Goal: Book appointment/travel/reservation

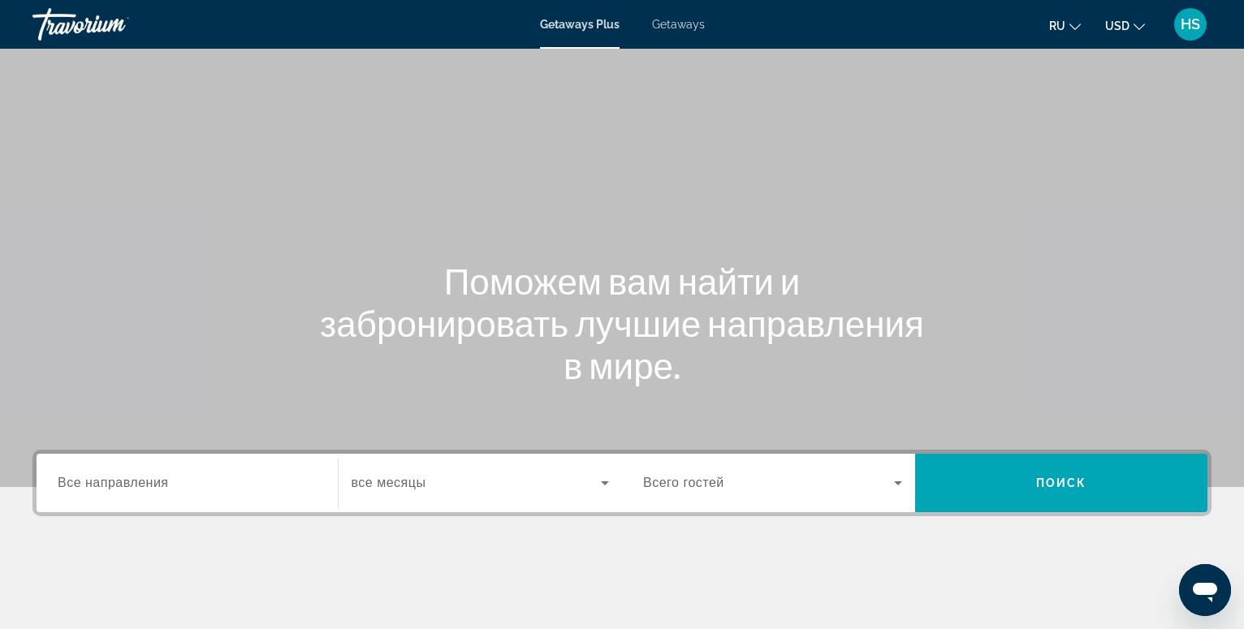
click at [171, 485] on input "Destination Все направления" at bounding box center [187, 483] width 259 height 19
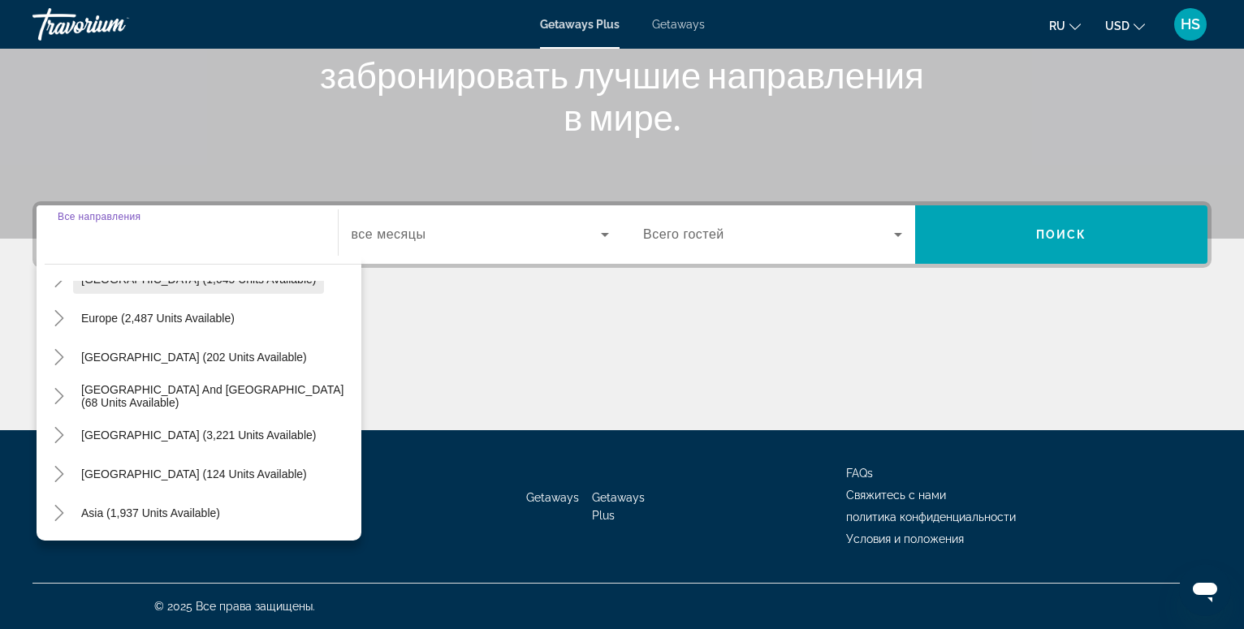
scroll to position [93, 0]
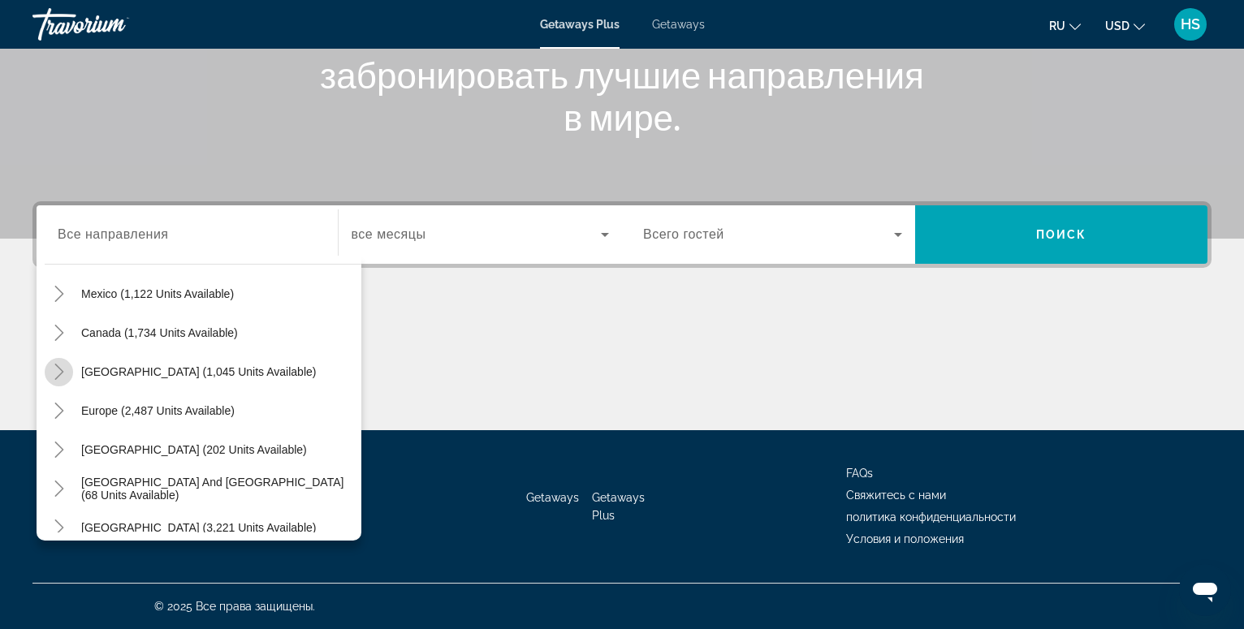
click at [61, 372] on icon "Toggle Caribbean & Atlantic Islands (1,045 units available)" at bounding box center [59, 372] width 16 height 16
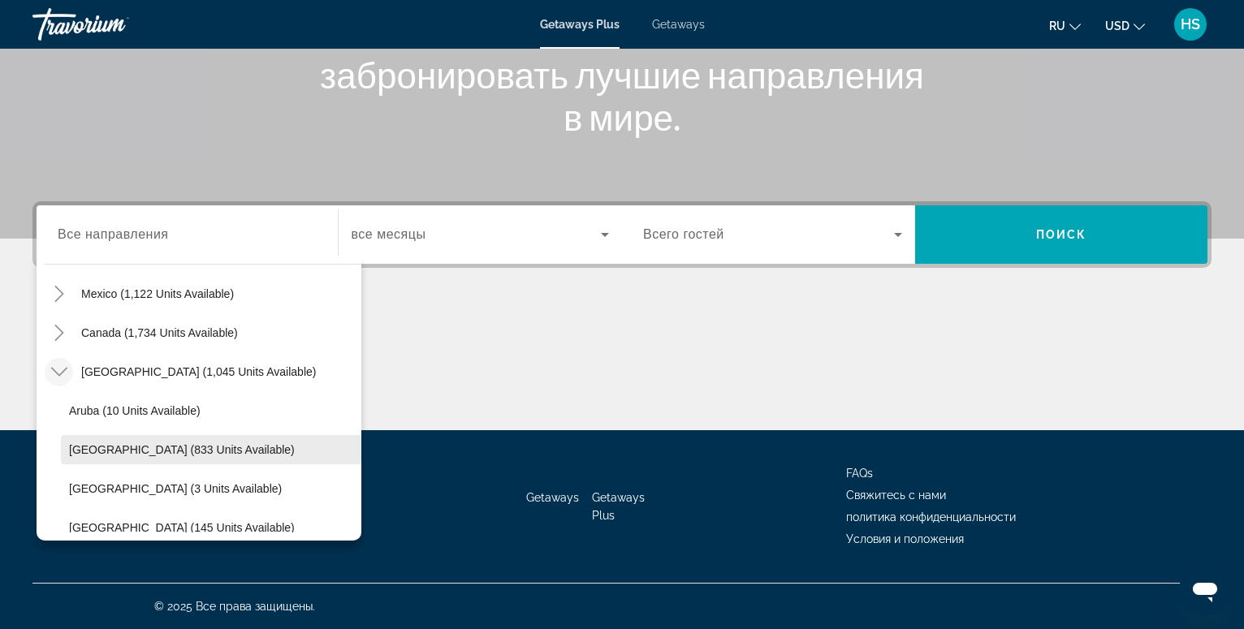
scroll to position [185, 0]
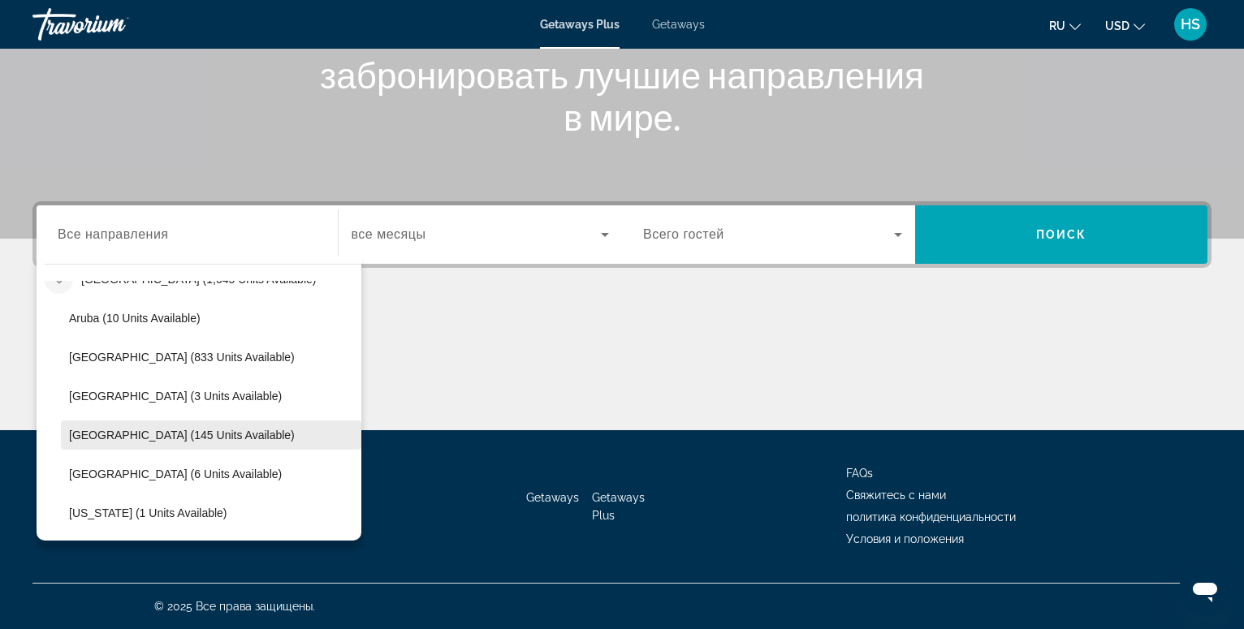
click at [108, 433] on span "[GEOGRAPHIC_DATA] (145 units available)" at bounding box center [182, 435] width 226 height 13
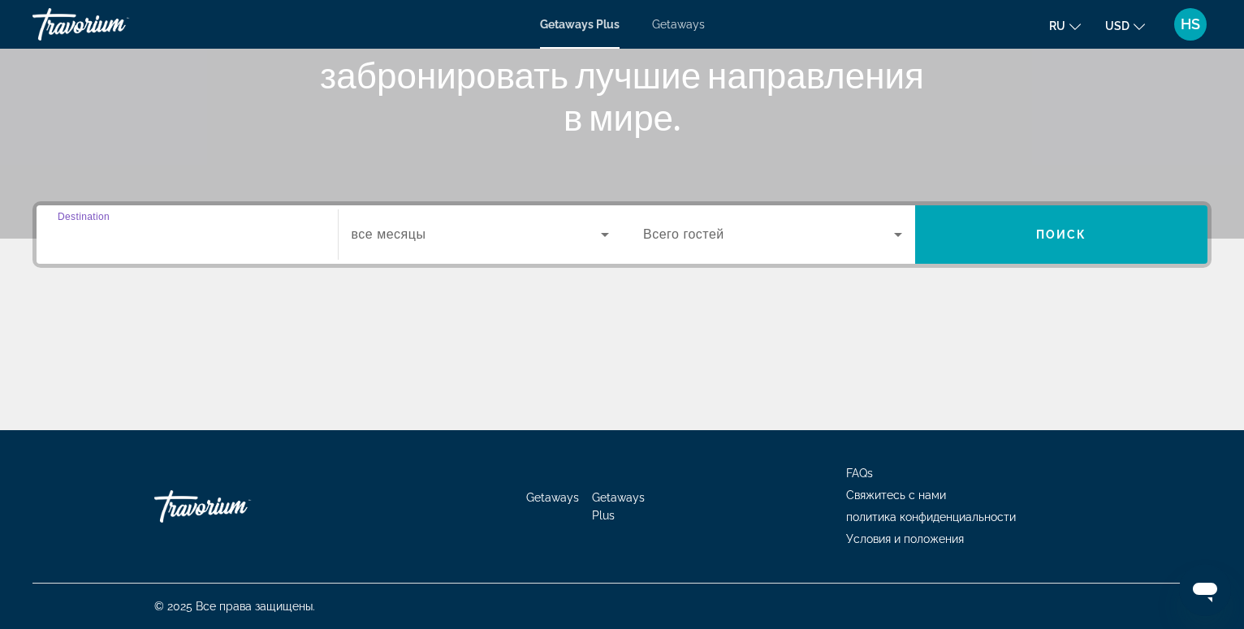
type input "**********"
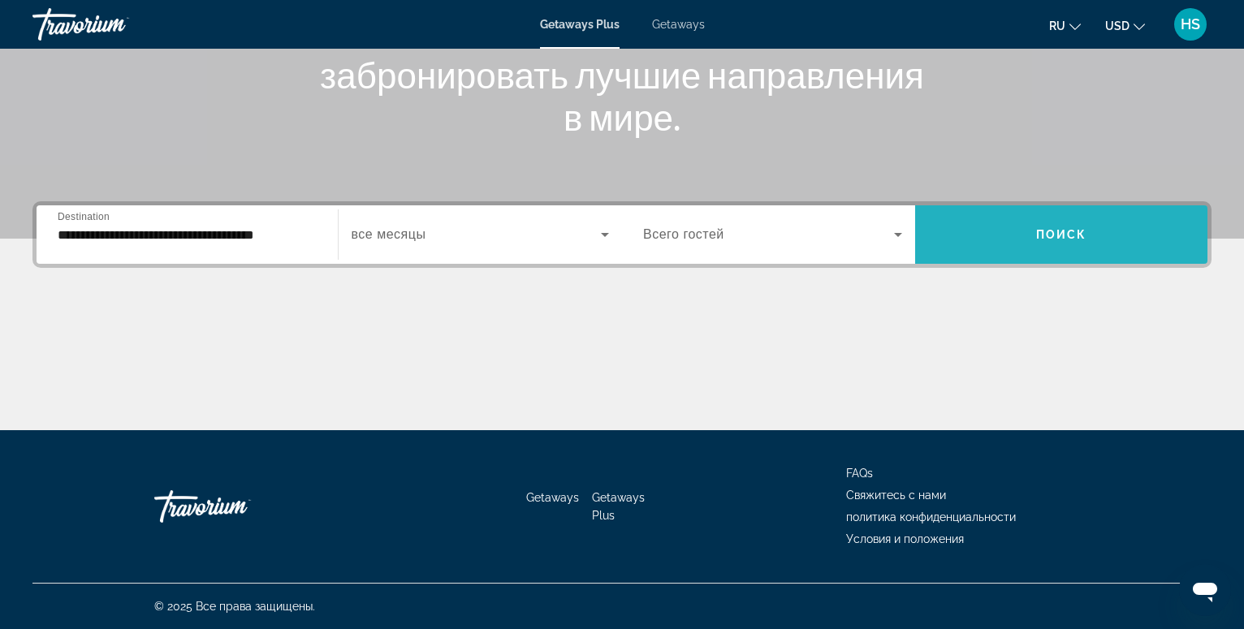
click at [1068, 227] on span "Search widget" at bounding box center [1061, 234] width 293 height 39
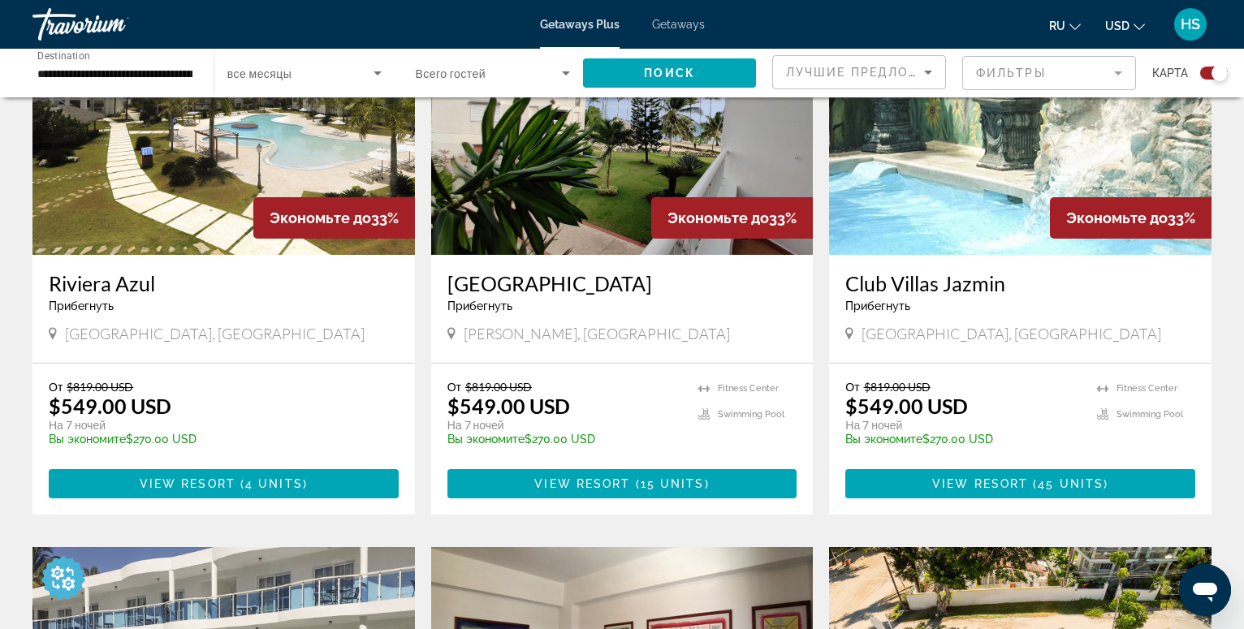
scroll to position [414, 0]
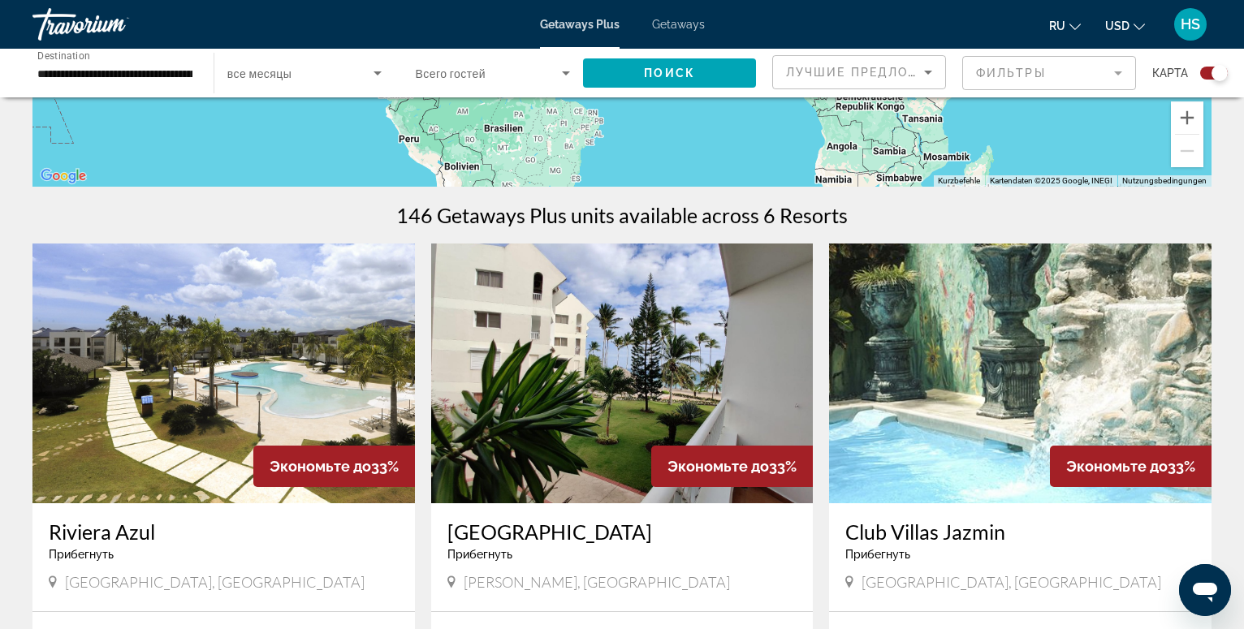
click at [288, 384] on img "Main content" at bounding box center [223, 374] width 383 height 260
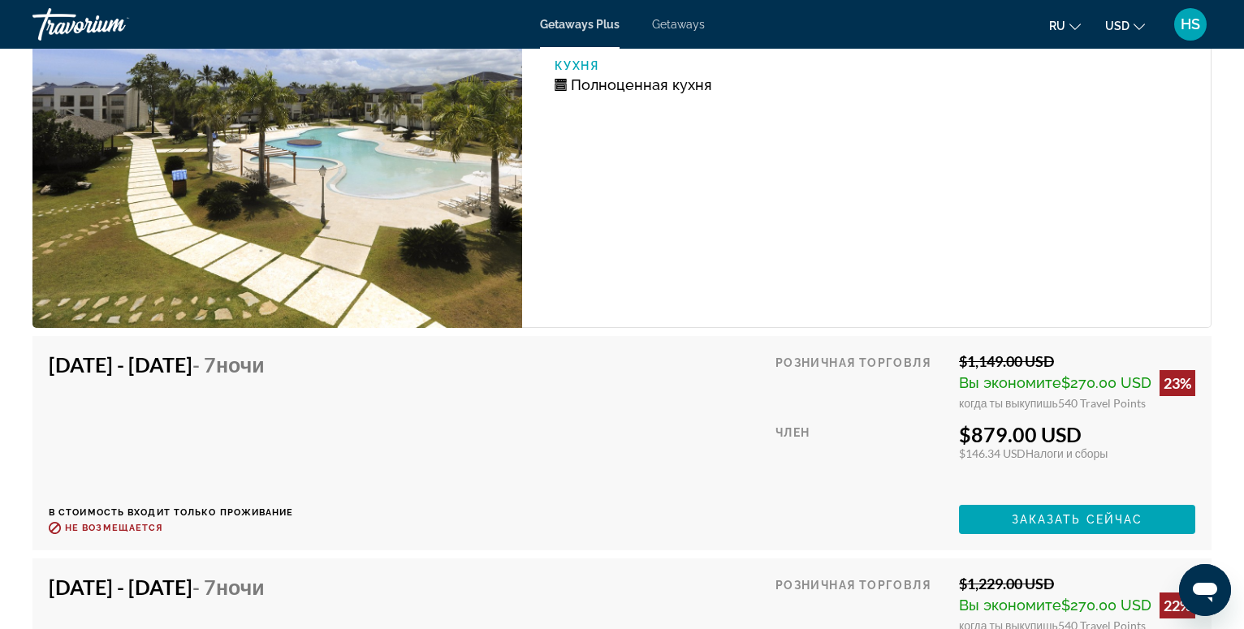
scroll to position [1837, 0]
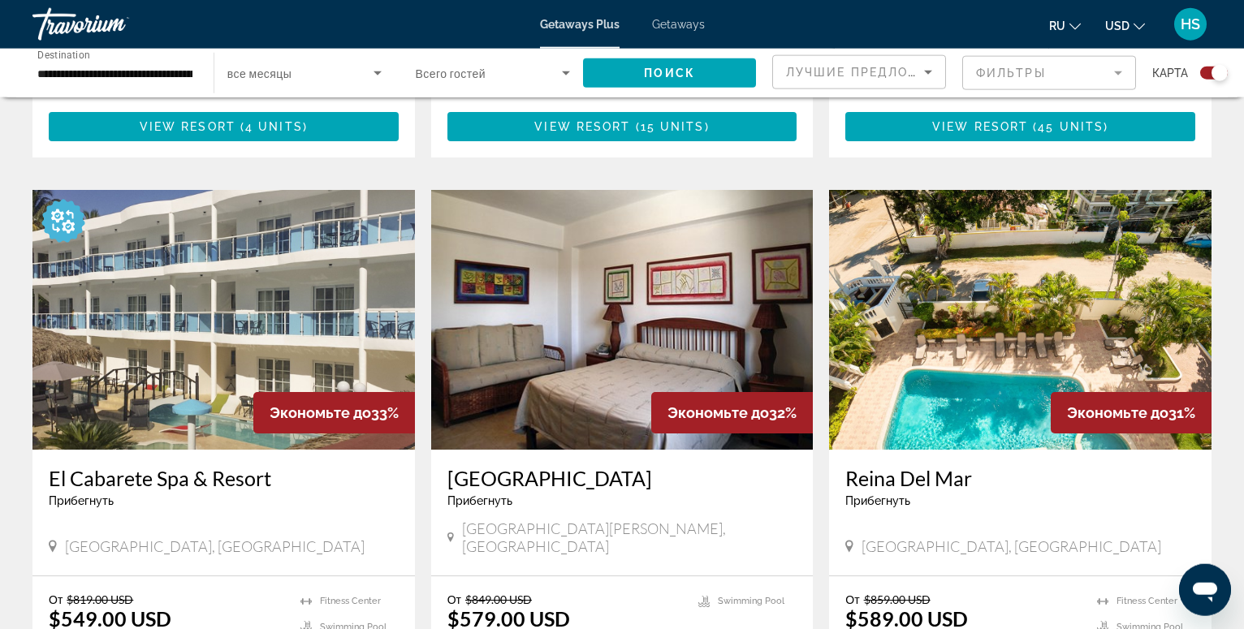
scroll to position [994, 0]
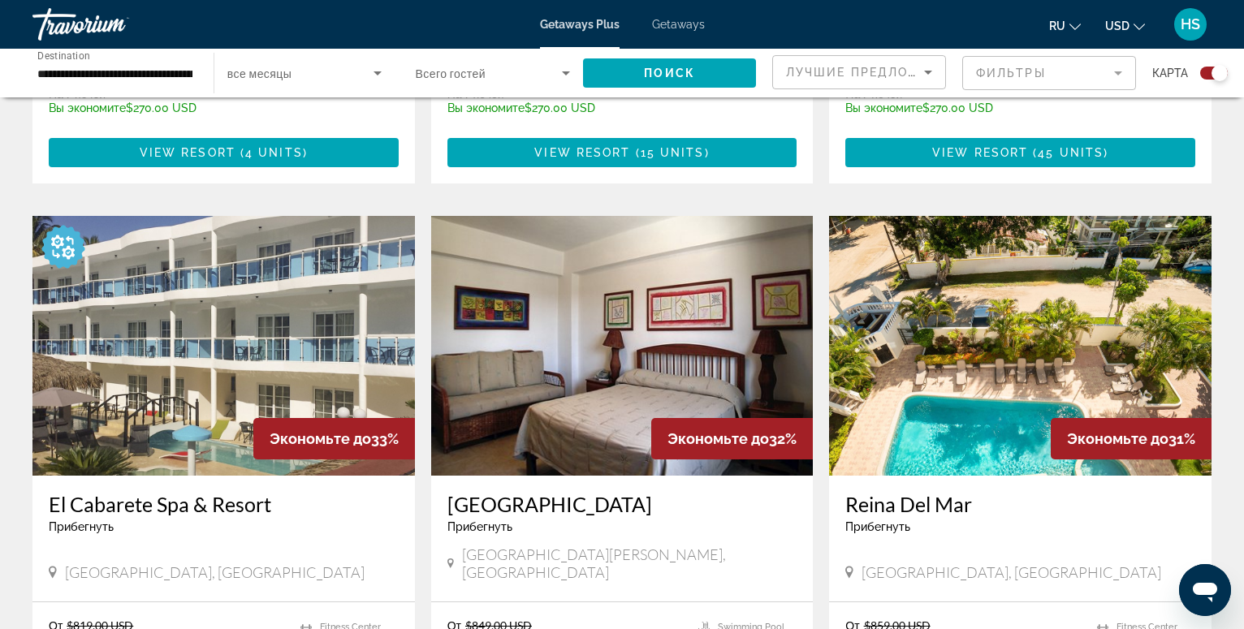
click at [1001, 378] on img "Main content" at bounding box center [1020, 346] width 383 height 260
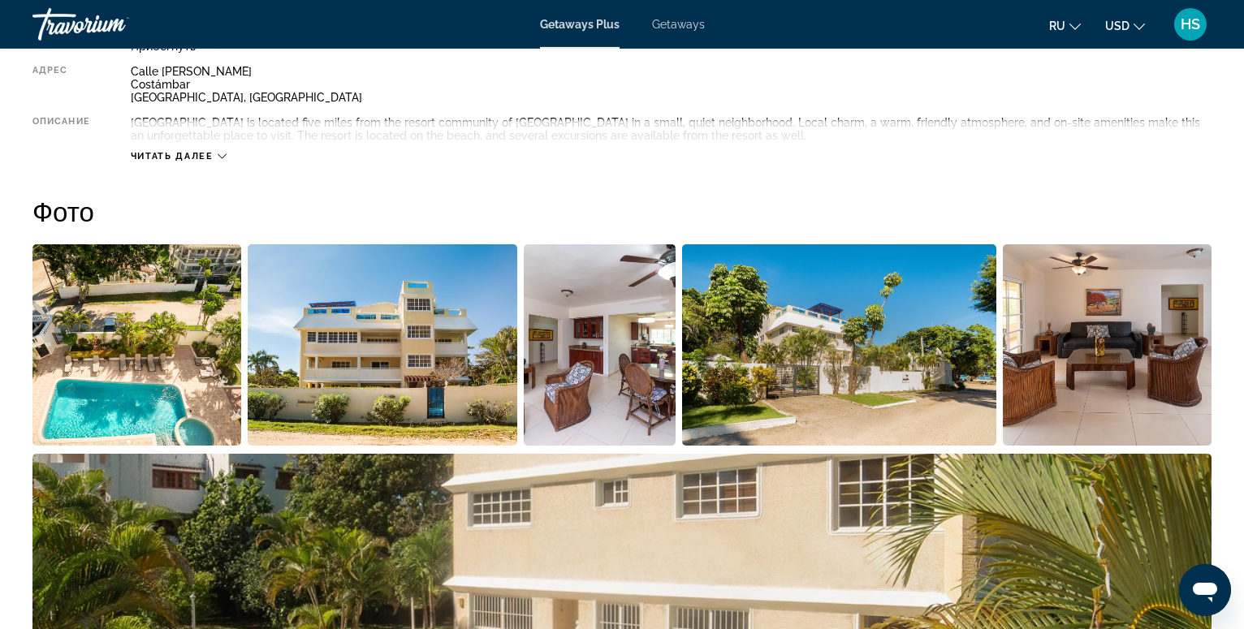
scroll to position [580, 0]
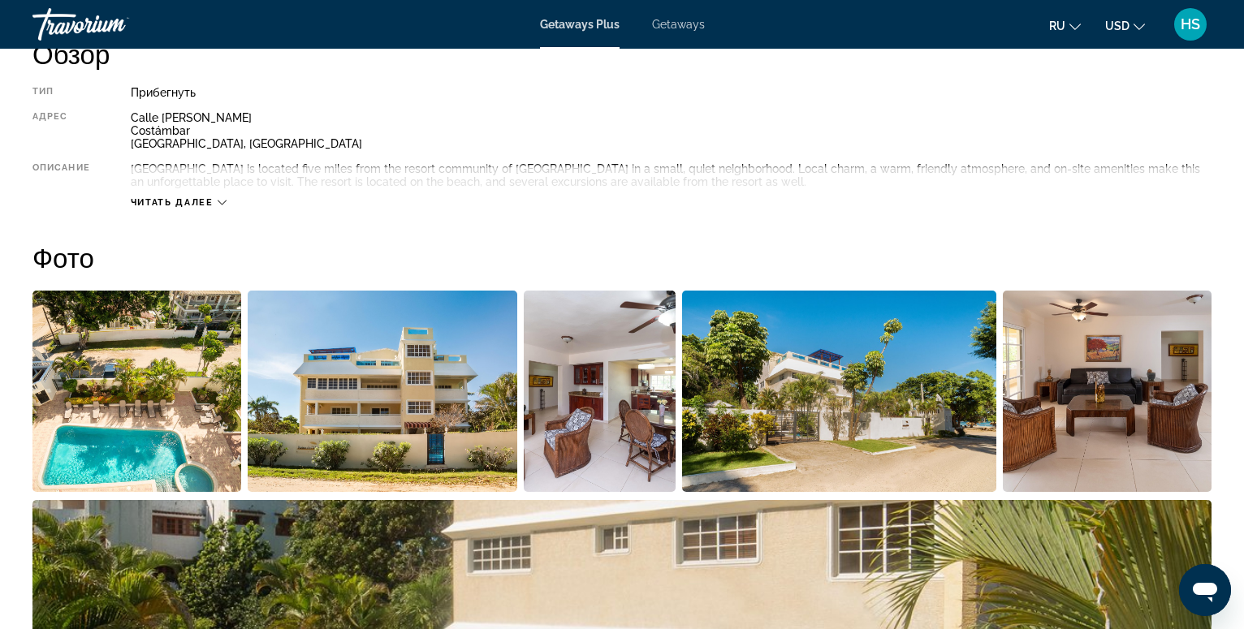
click at [171, 380] on img "Open full-screen image slider" at bounding box center [136, 391] width 209 height 201
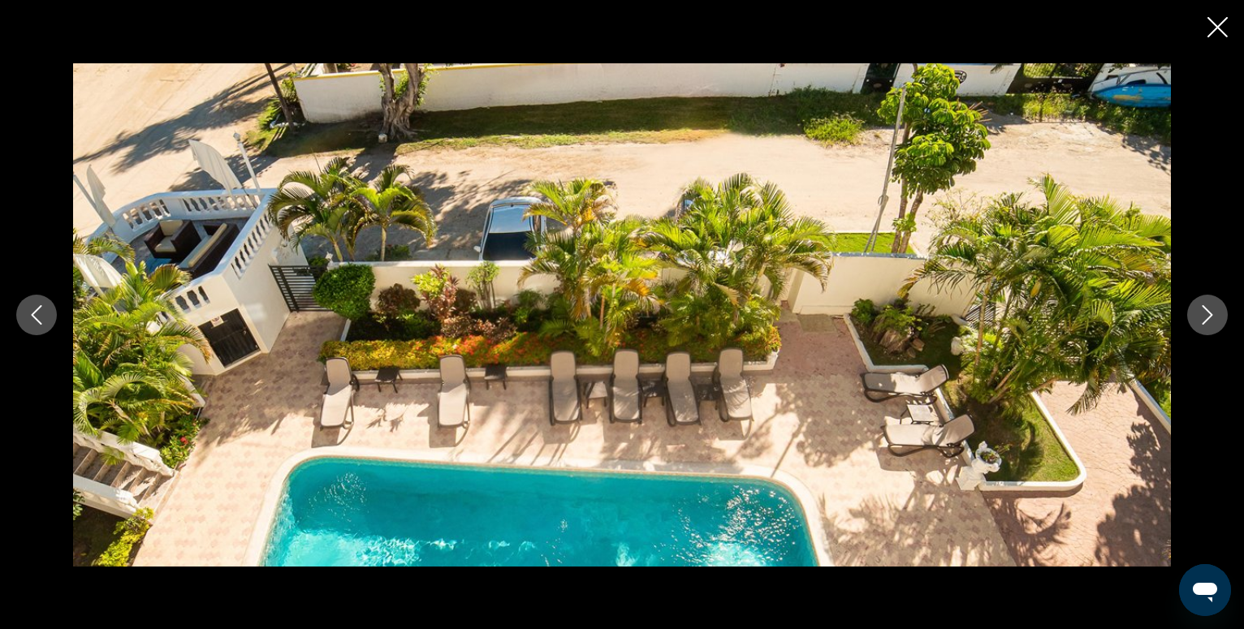
click at [1216, 318] on icon "Next image" at bounding box center [1207, 314] width 19 height 19
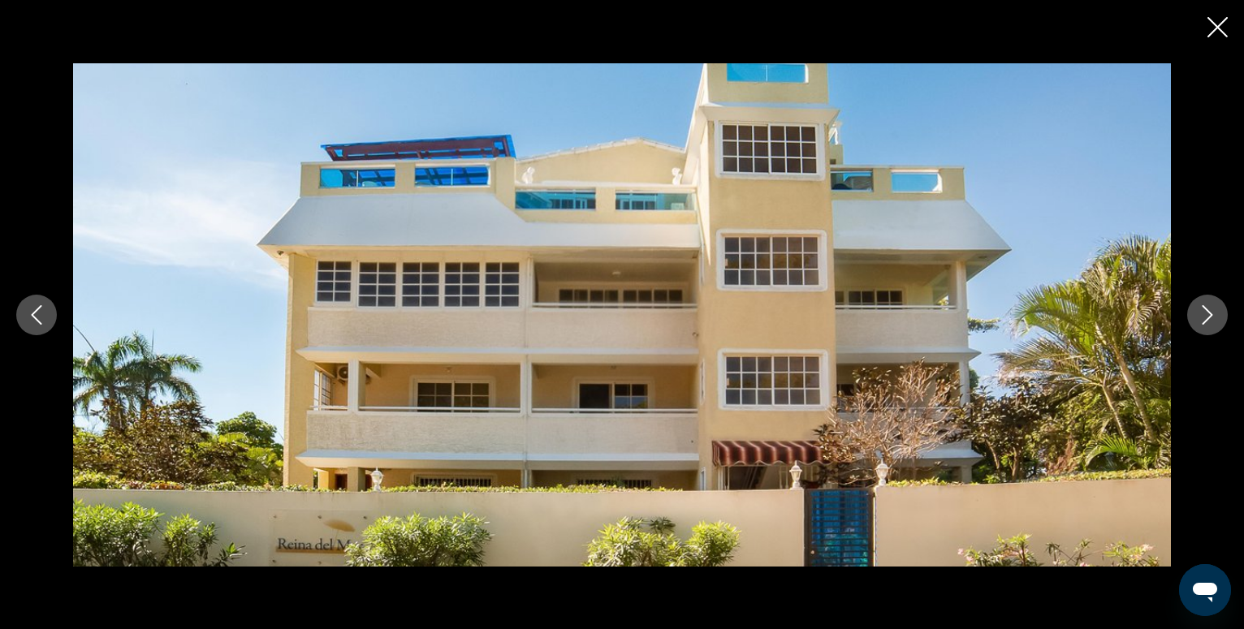
click at [1216, 318] on icon "Next image" at bounding box center [1207, 314] width 19 height 19
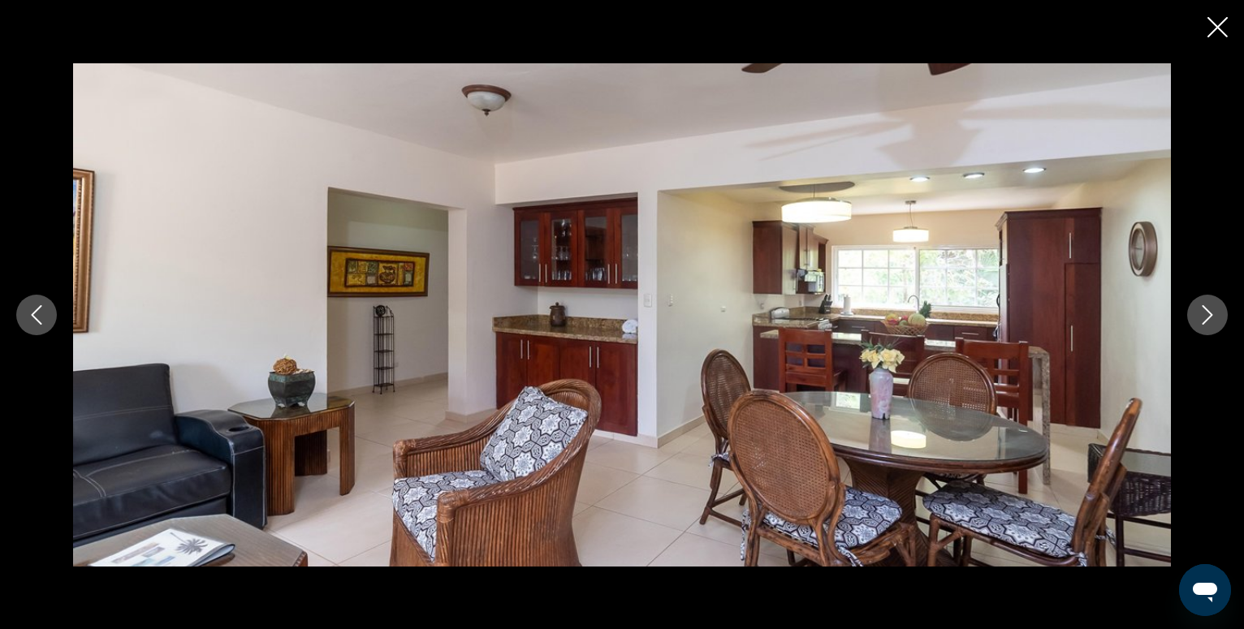
click at [1216, 318] on icon "Next image" at bounding box center [1207, 314] width 19 height 19
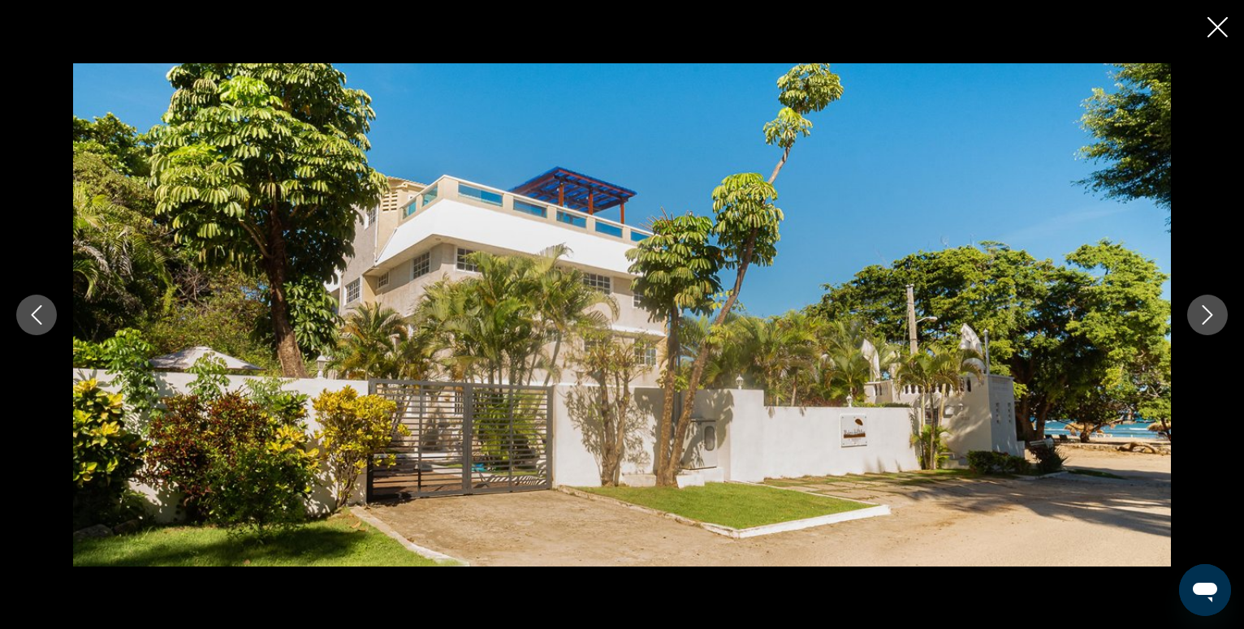
click at [1210, 318] on icon "Next image" at bounding box center [1208, 314] width 11 height 19
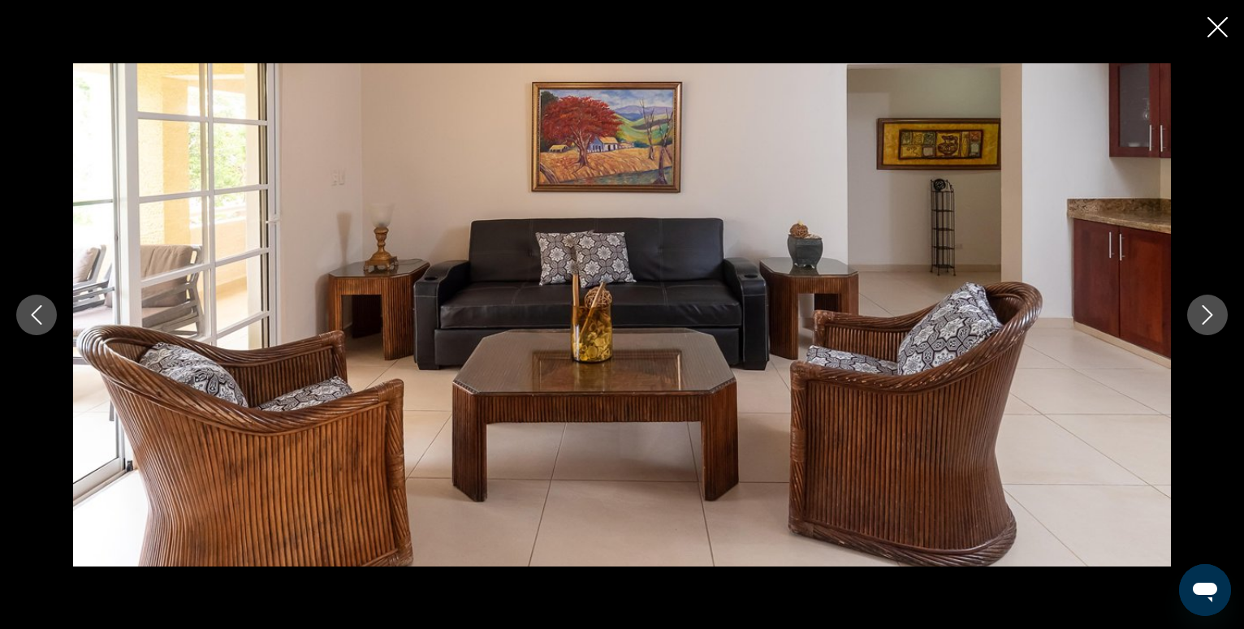
click at [1210, 318] on icon "Next image" at bounding box center [1208, 314] width 11 height 19
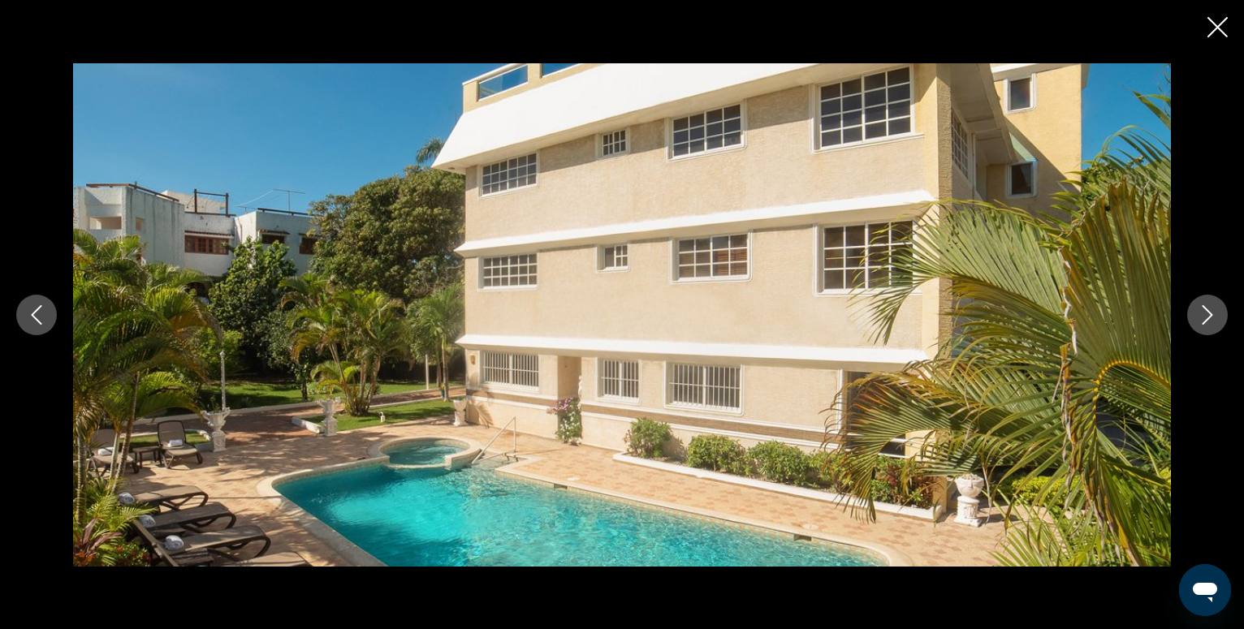
click at [1210, 318] on icon "Next image" at bounding box center [1208, 314] width 11 height 19
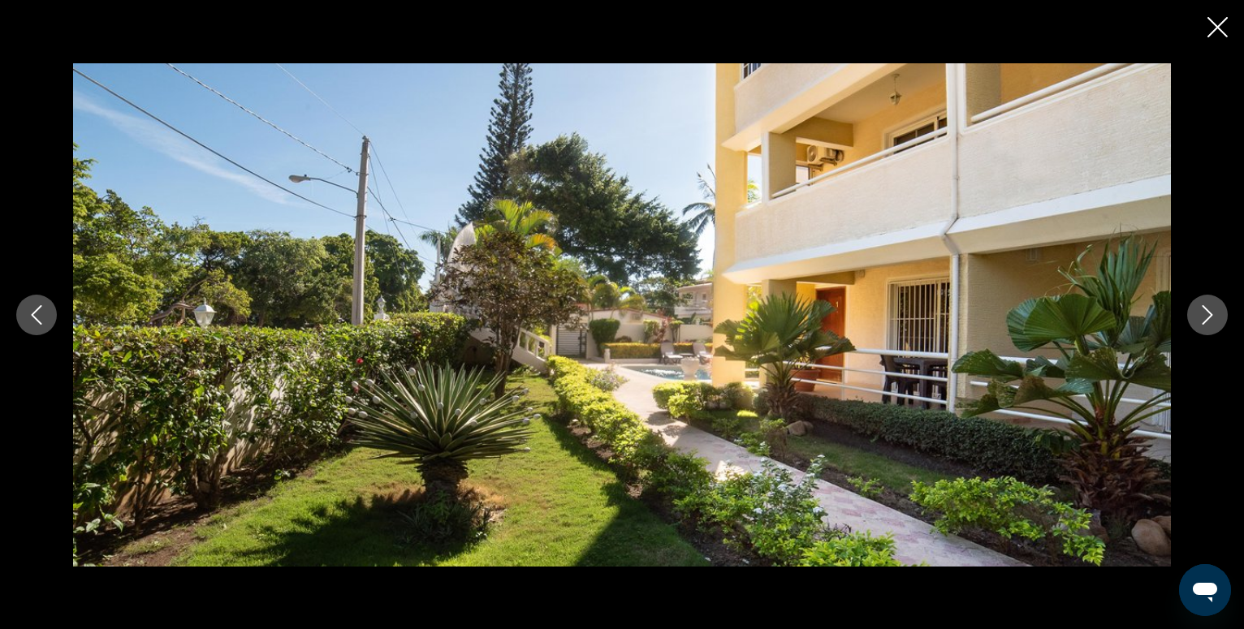
click at [1210, 317] on icon "Next image" at bounding box center [1208, 314] width 11 height 19
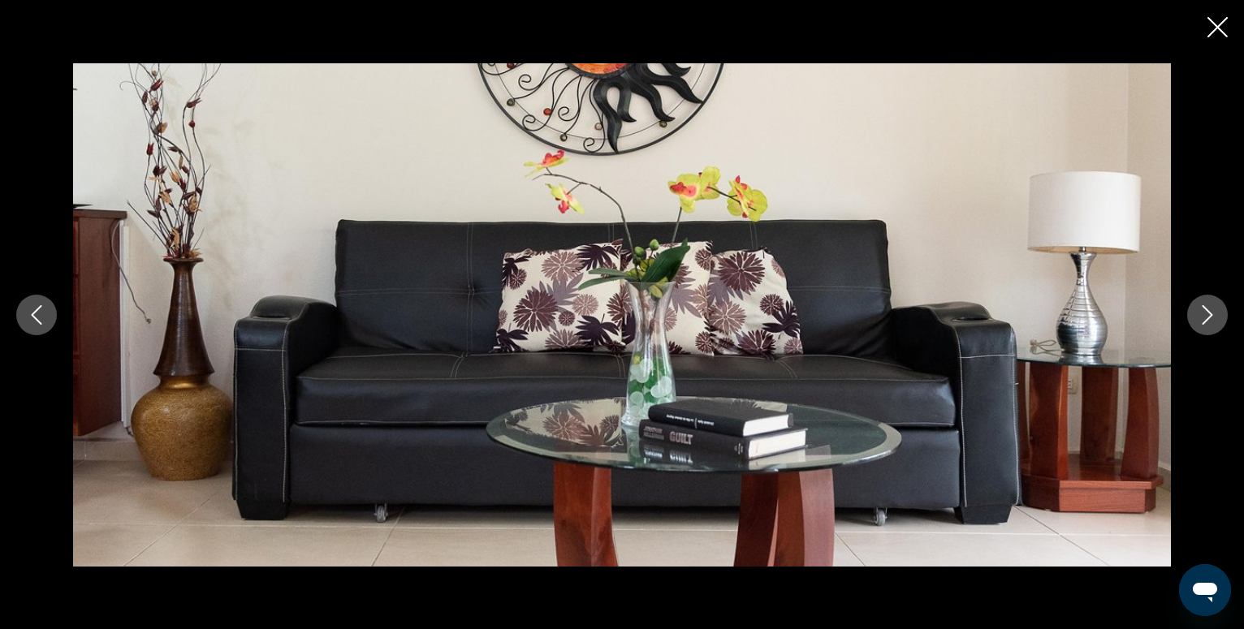
click at [1210, 317] on icon "Next image" at bounding box center [1208, 314] width 11 height 19
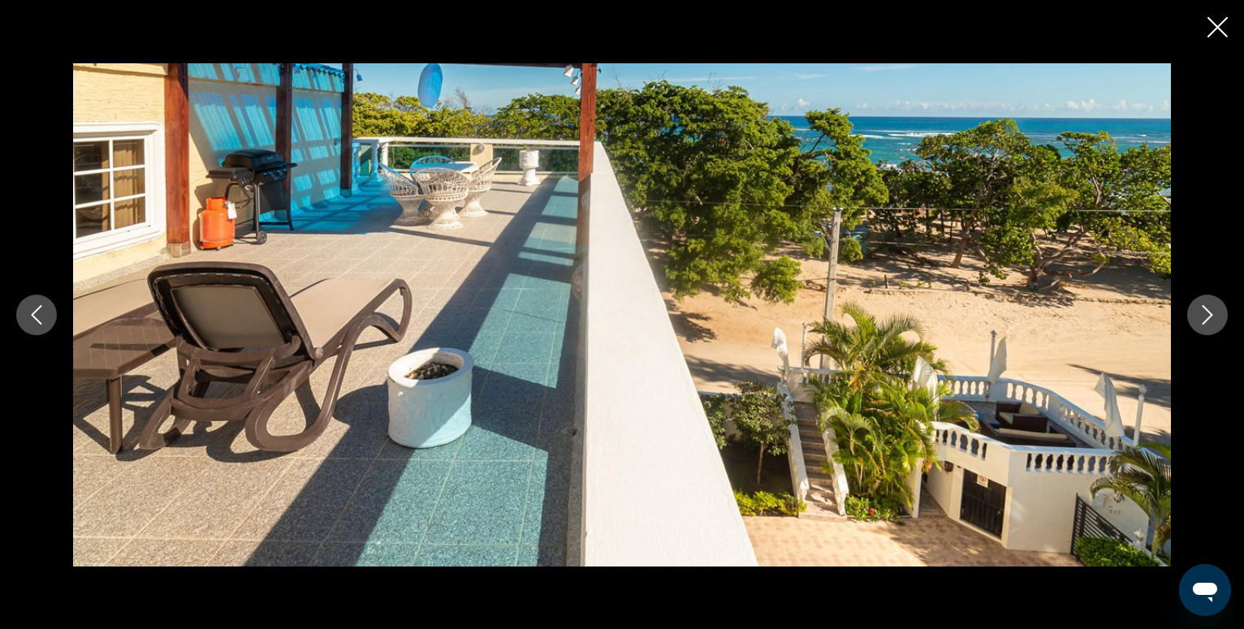
click at [1210, 317] on icon "Next image" at bounding box center [1208, 314] width 11 height 19
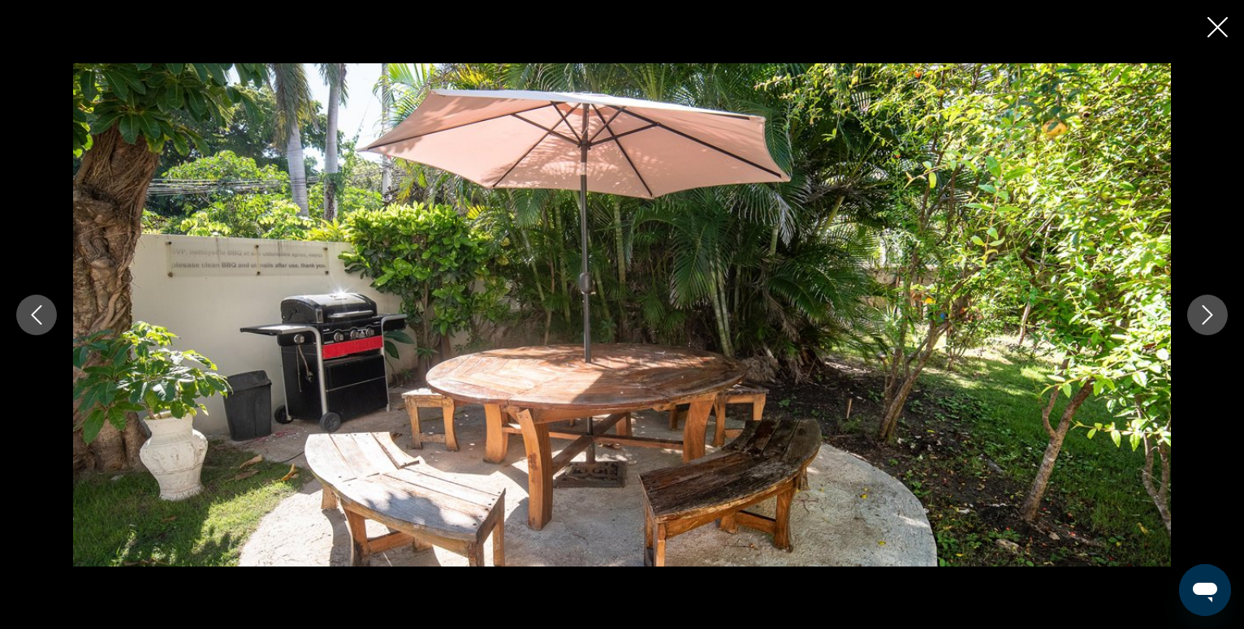
click at [1210, 317] on icon "Next image" at bounding box center [1208, 314] width 11 height 19
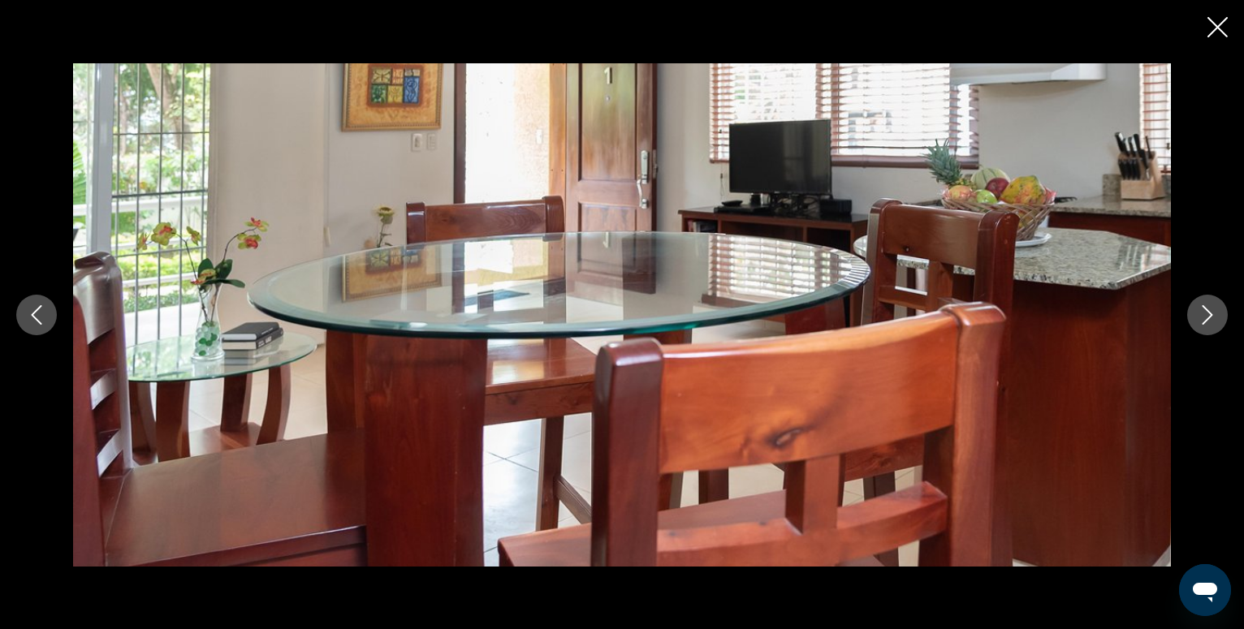
click at [1210, 317] on icon "Next image" at bounding box center [1208, 314] width 11 height 19
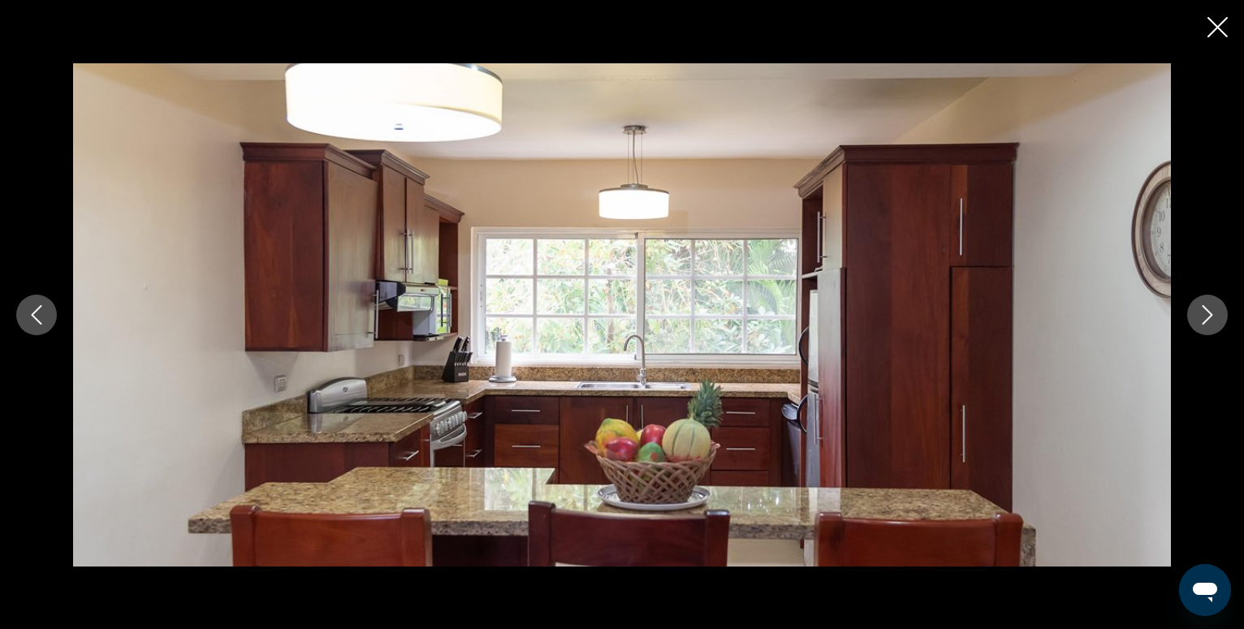
click at [1210, 317] on icon "Next image" at bounding box center [1208, 314] width 11 height 19
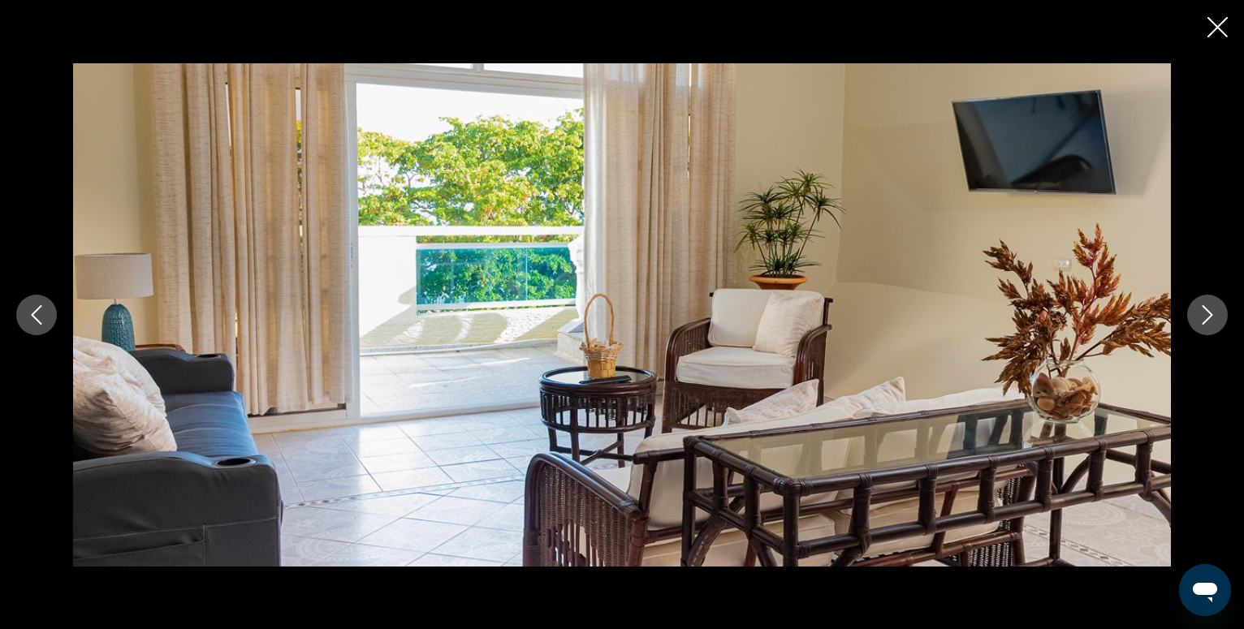
click at [1210, 317] on icon "Next image" at bounding box center [1208, 314] width 11 height 19
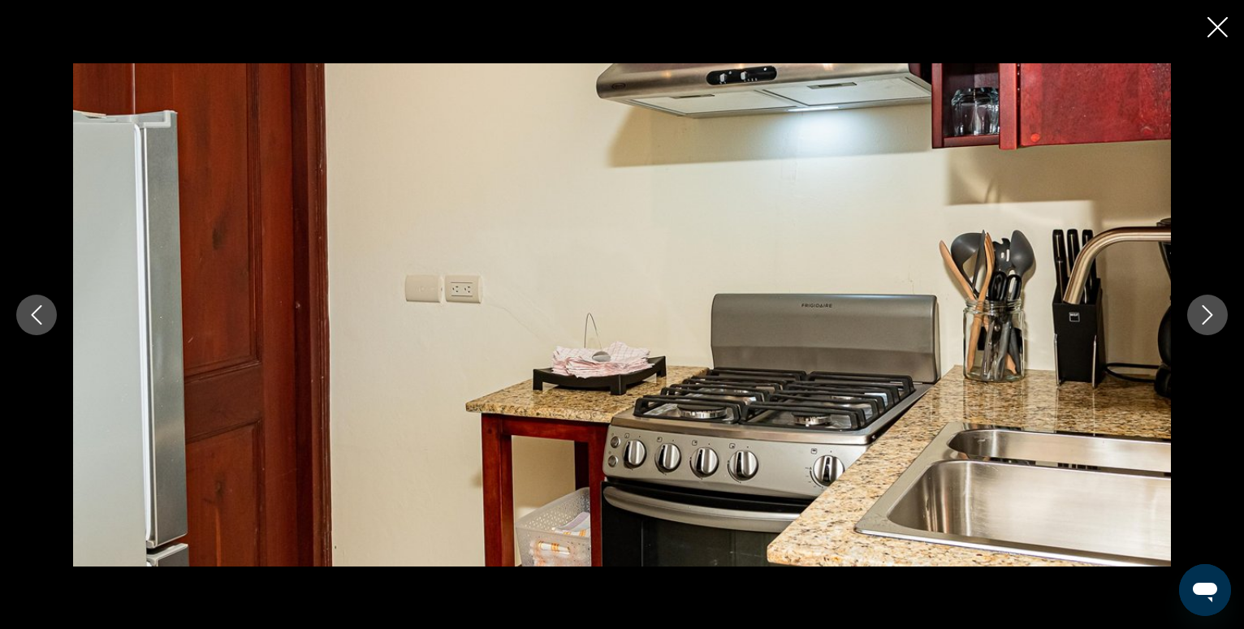
click at [1215, 28] on icon "Close slideshow" at bounding box center [1218, 27] width 20 height 20
